Goal: Task Accomplishment & Management: Use online tool/utility

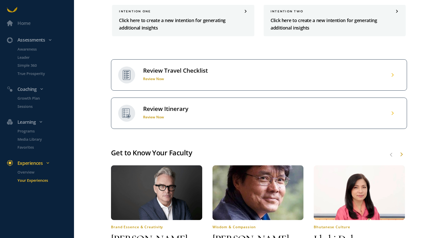
scroll to position [343, 0]
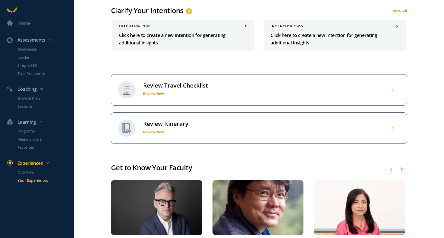
click at [160, 91] on h1 "Review Now" at bounding box center [175, 93] width 65 height 5
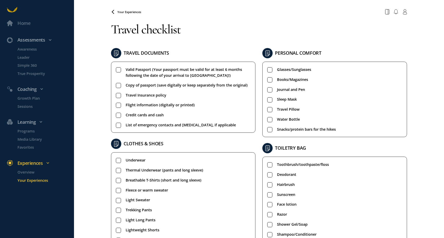
click at [422, 148] on div "Home Assessments Awareness Leader Simple 360 True Prosperity Coaching Growth Pl…" at bounding box center [222, 119] width 444 height 238
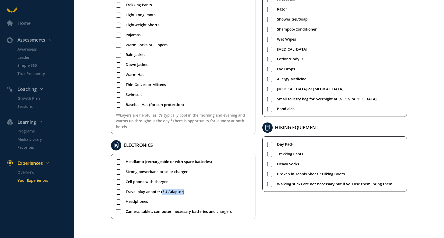
drag, startPoint x: 185, startPoint y: 191, endPoint x: 162, endPoint y: 191, distance: 22.4
click at [162, 191] on li "Travel plug adapter (EU Adaptor)" at bounding box center [183, 192] width 135 height 6
copy span "EU Adaptor)"
click at [114, 192] on div "Headlamp (rechargeable or with spare batteries) Strong powerbank or solar charg…" at bounding box center [183, 187] width 144 height 66
click at [117, 191] on rect at bounding box center [118, 192] width 5 height 5
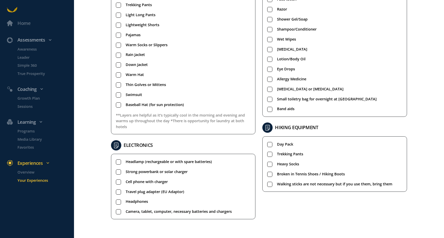
click at [101, 193] on div "Home Assessments Awareness Leader Simple 360 True Prosperity Coaching Growth Pl…" at bounding box center [222, 119] width 444 height 238
drag, startPoint x: 162, startPoint y: 191, endPoint x: 183, endPoint y: 192, distance: 20.3
click at [183, 192] on span "Travel plug adapter (EU Adaptor)" at bounding box center [155, 192] width 59 height 6
copy span "EU Adaptor"
click at [119, 190] on rect at bounding box center [118, 192] width 5 height 5
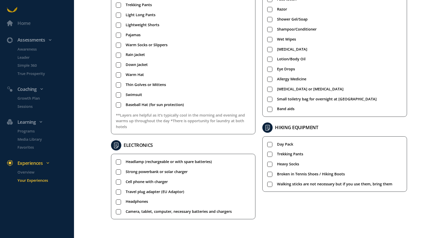
click at [98, 194] on div "Home Assessments Awareness Leader Simple 360 True Prosperity Coaching Growth Pl…" at bounding box center [222, 119] width 444 height 238
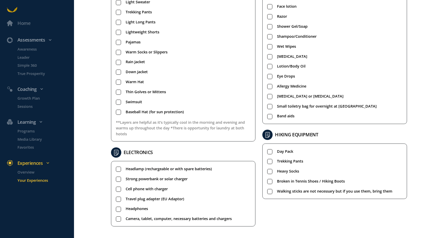
scroll to position [185, 0]
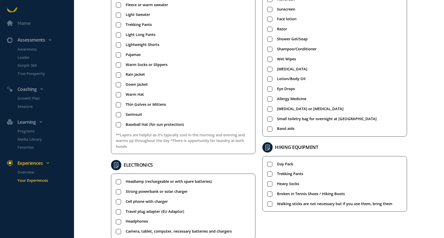
click at [228, 163] on div "ELECTRONICS" at bounding box center [183, 165] width 144 height 10
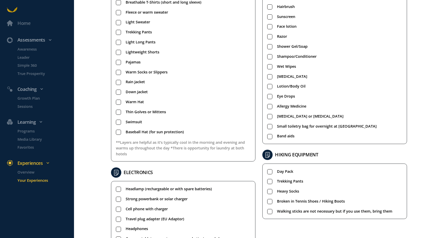
scroll to position [176, 0]
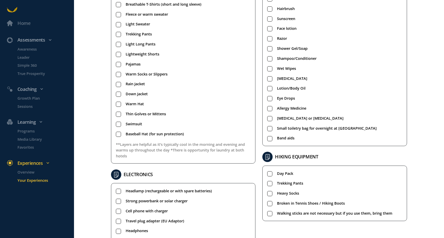
click at [82, 143] on div "Home Assessments Awareness Leader Simple 360 True Prosperity Coaching Growth Pl…" at bounding box center [222, 119] width 444 height 238
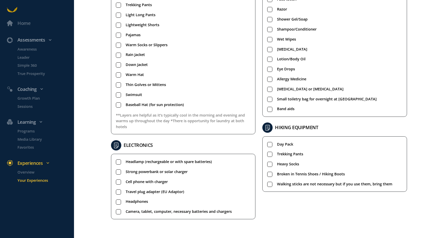
scroll to position [0, 0]
click at [94, 191] on div "Home Assessments Awareness Leader Simple 360 True Prosperity Coaching Growth Pl…" at bounding box center [222, 119] width 444 height 238
click at [255, 219] on div "TRAVEL DOCUMENTS Valid Passport (Your passport must be valid for at least 6 mon…" at bounding box center [182, 34] width 151 height 383
click at [278, 226] on div "Your Experiences Travel checklist TRAVEL DOCUMENTS Valid Passport (Your passpor…" at bounding box center [259, 17] width 296 height 444
click at [275, 227] on div "Your Experiences Travel checklist TRAVEL DOCUMENTS Valid Passport (Your passpor…" at bounding box center [259, 17] width 296 height 444
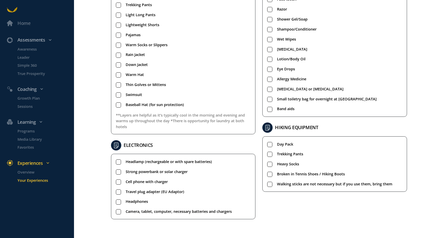
click at [104, 200] on div "Home Assessments Awareness Leader Simple 360 True Prosperity Coaching Growth Pl…" at bounding box center [222, 119] width 444 height 238
click at [104, 187] on div "Home Assessments Awareness Leader Simple 360 True Prosperity Coaching Growth Pl…" at bounding box center [222, 119] width 444 height 238
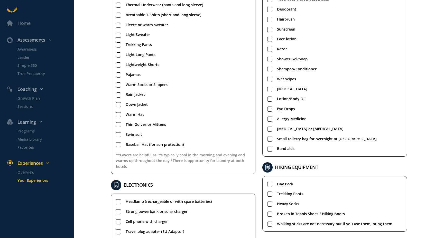
scroll to position [165, 0]
click at [79, 59] on div "Home Assessments Awareness Leader Simple 360 True Prosperity Coaching Growth Pl…" at bounding box center [222, 119] width 444 height 238
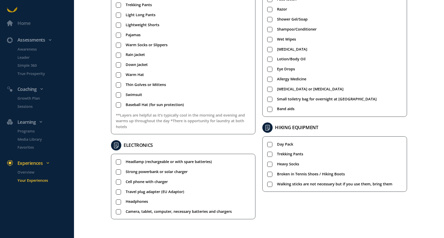
scroll to position [0, 0]
